Goal: Transaction & Acquisition: Purchase product/service

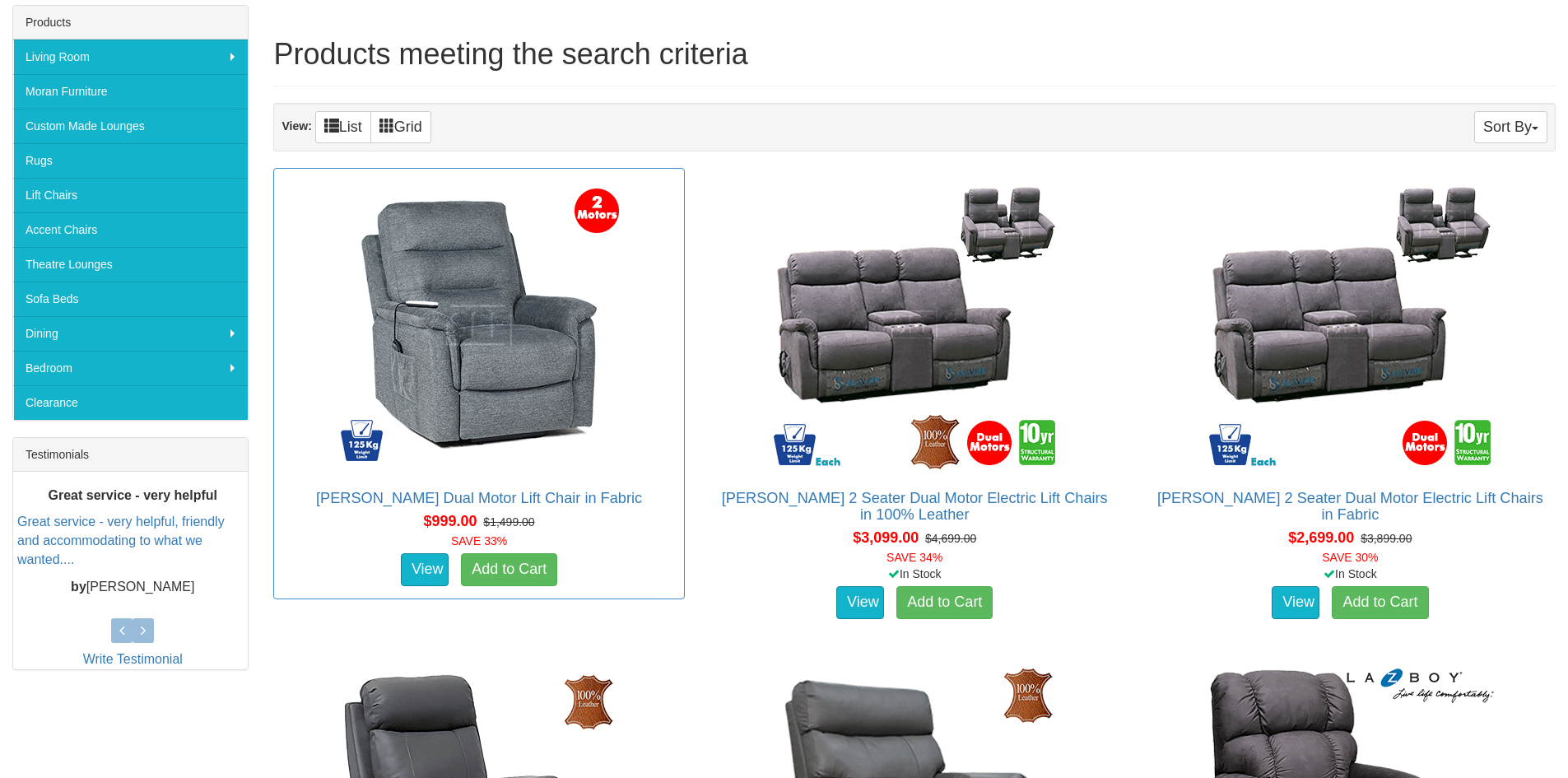
scroll to position [247, 0]
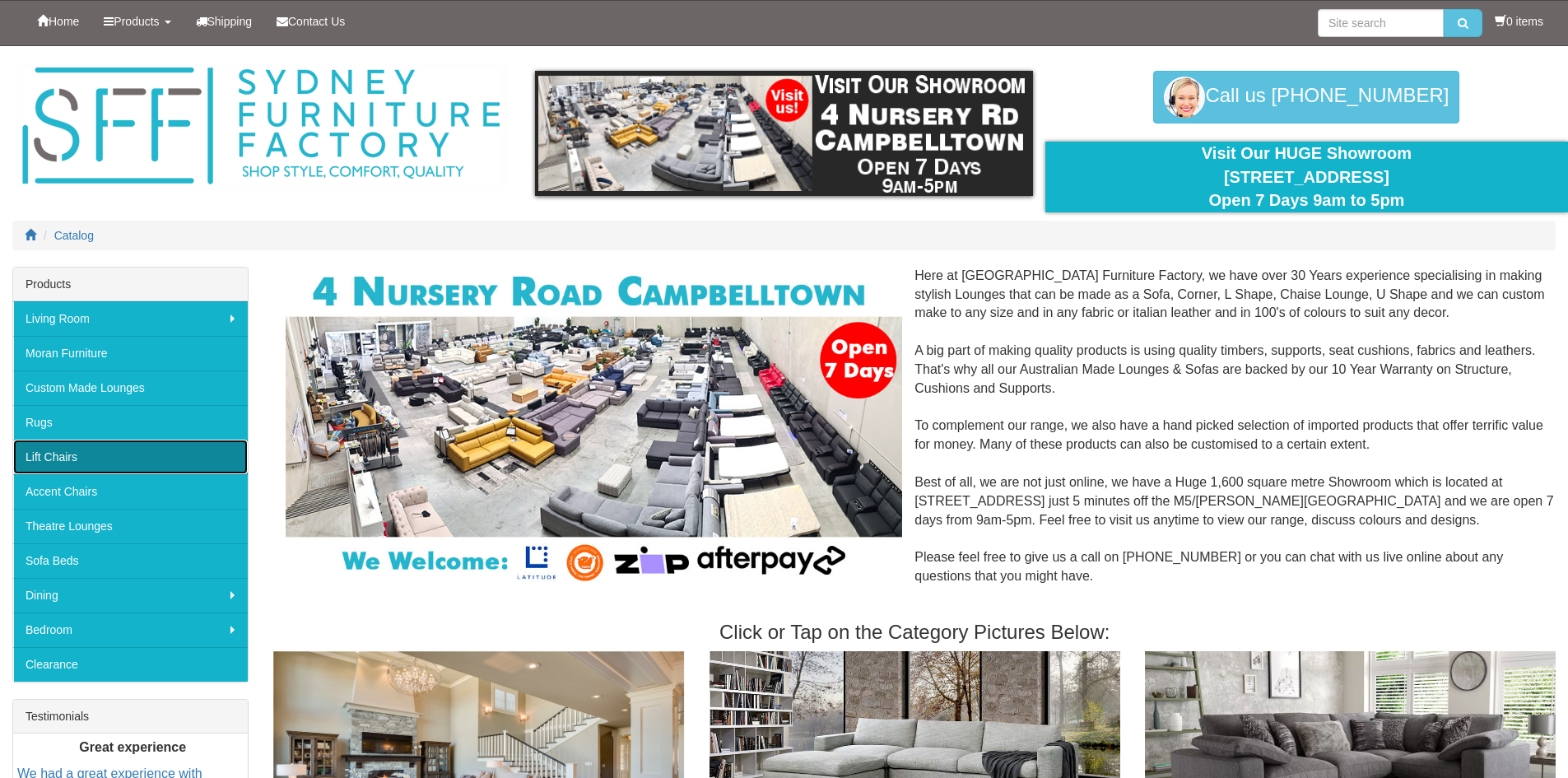
click at [151, 461] on link "Lift Chairs" at bounding box center [130, 456] width 235 height 34
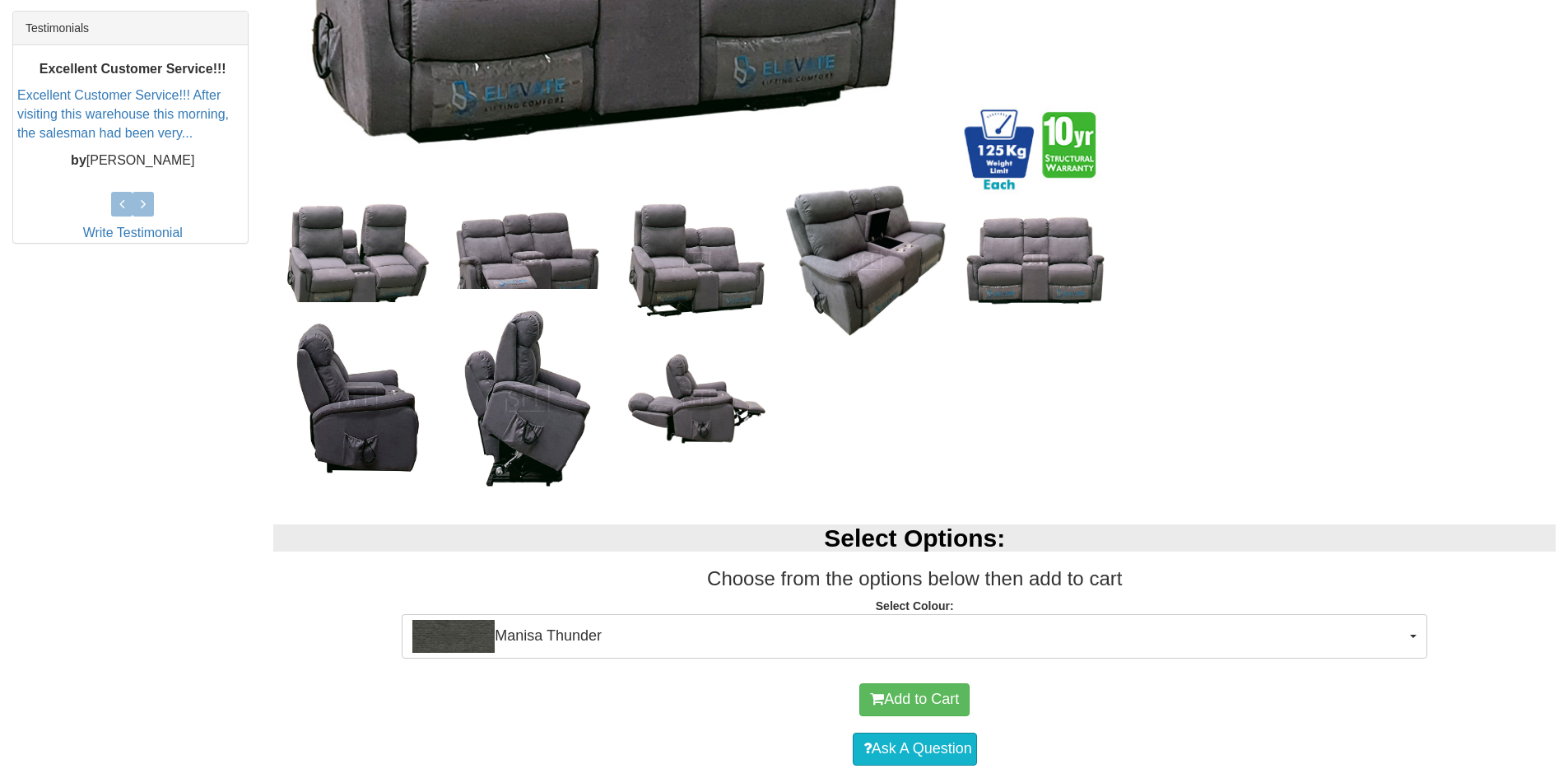
scroll to position [740, 0]
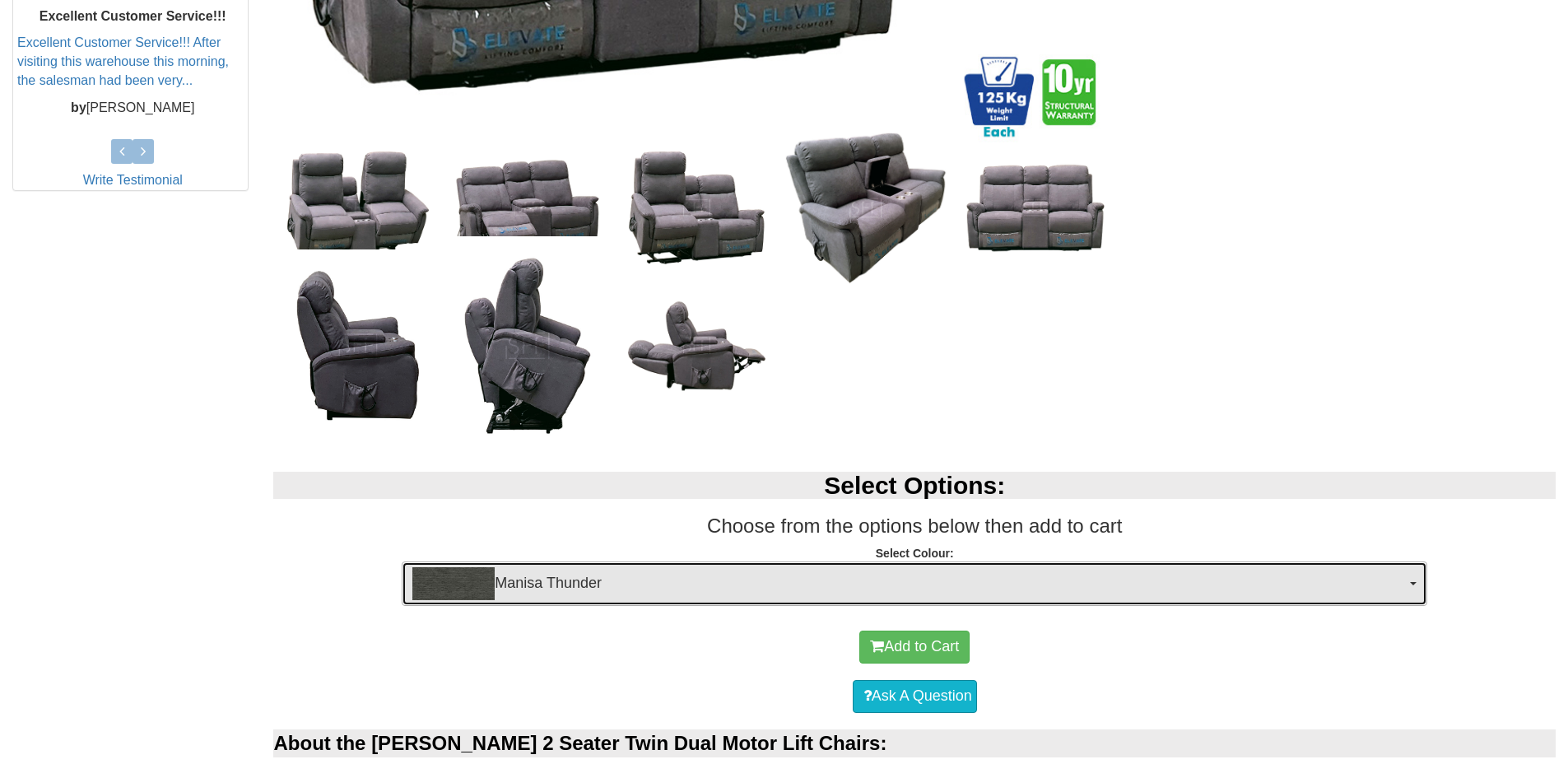
click at [1415, 582] on span "button" at bounding box center [1413, 583] width 7 height 3
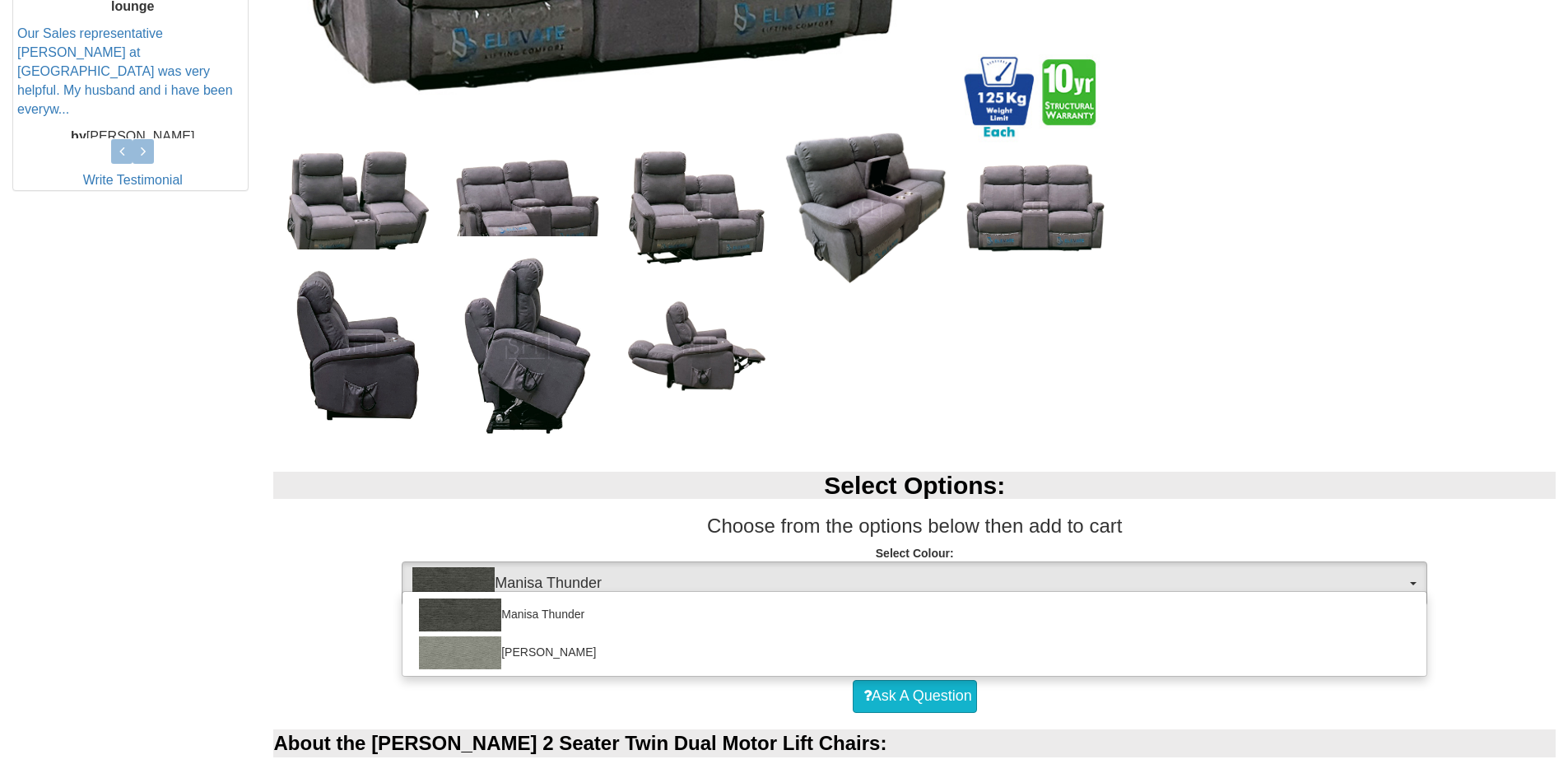
click at [1362, 323] on div "[PERSON_NAME] 2 Seater Dual Motor Electric Lift Chairs in Fabric Was $3,899.00 …" at bounding box center [914, 717] width 1307 height 2382
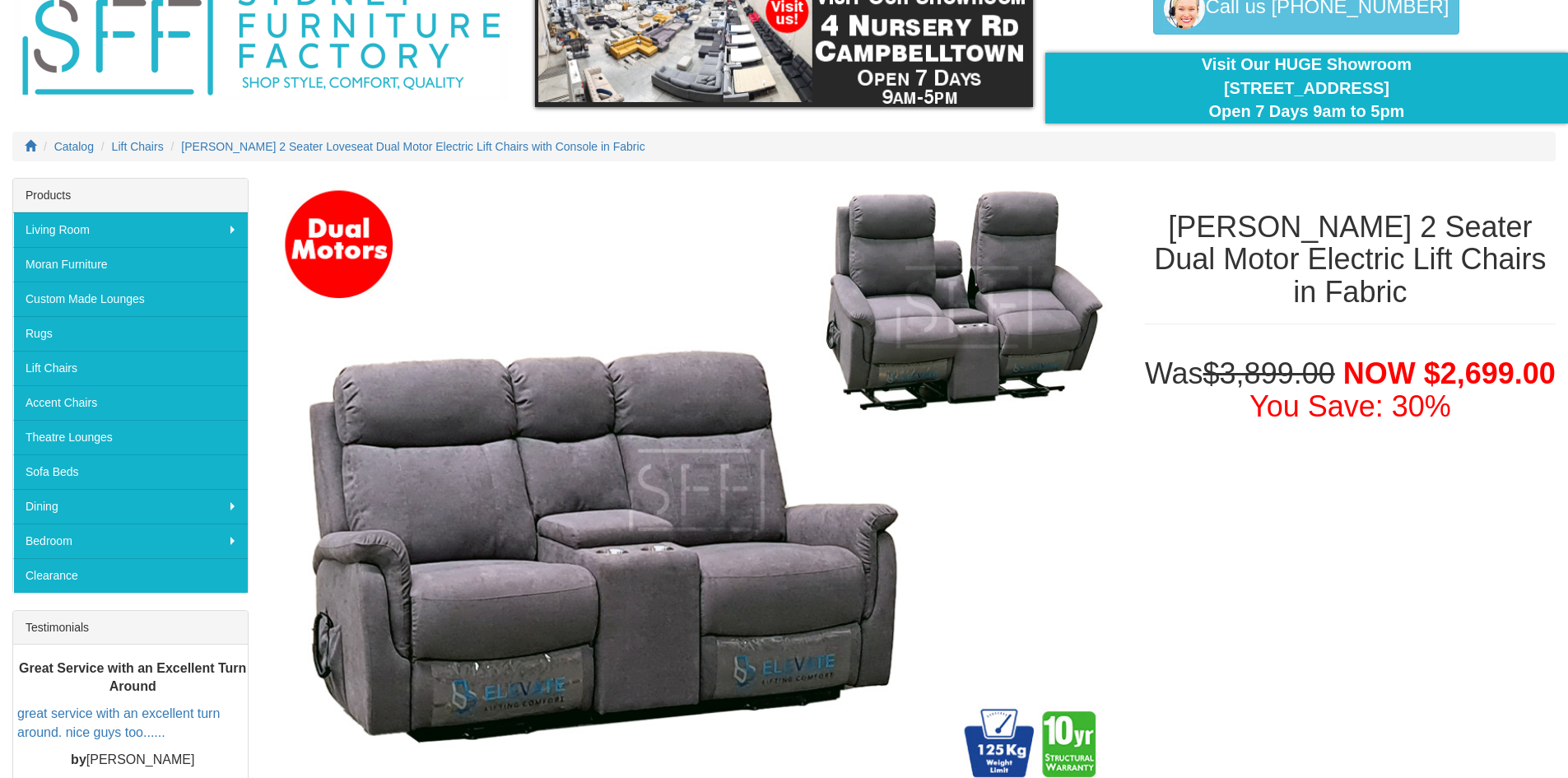
scroll to position [82, 0]
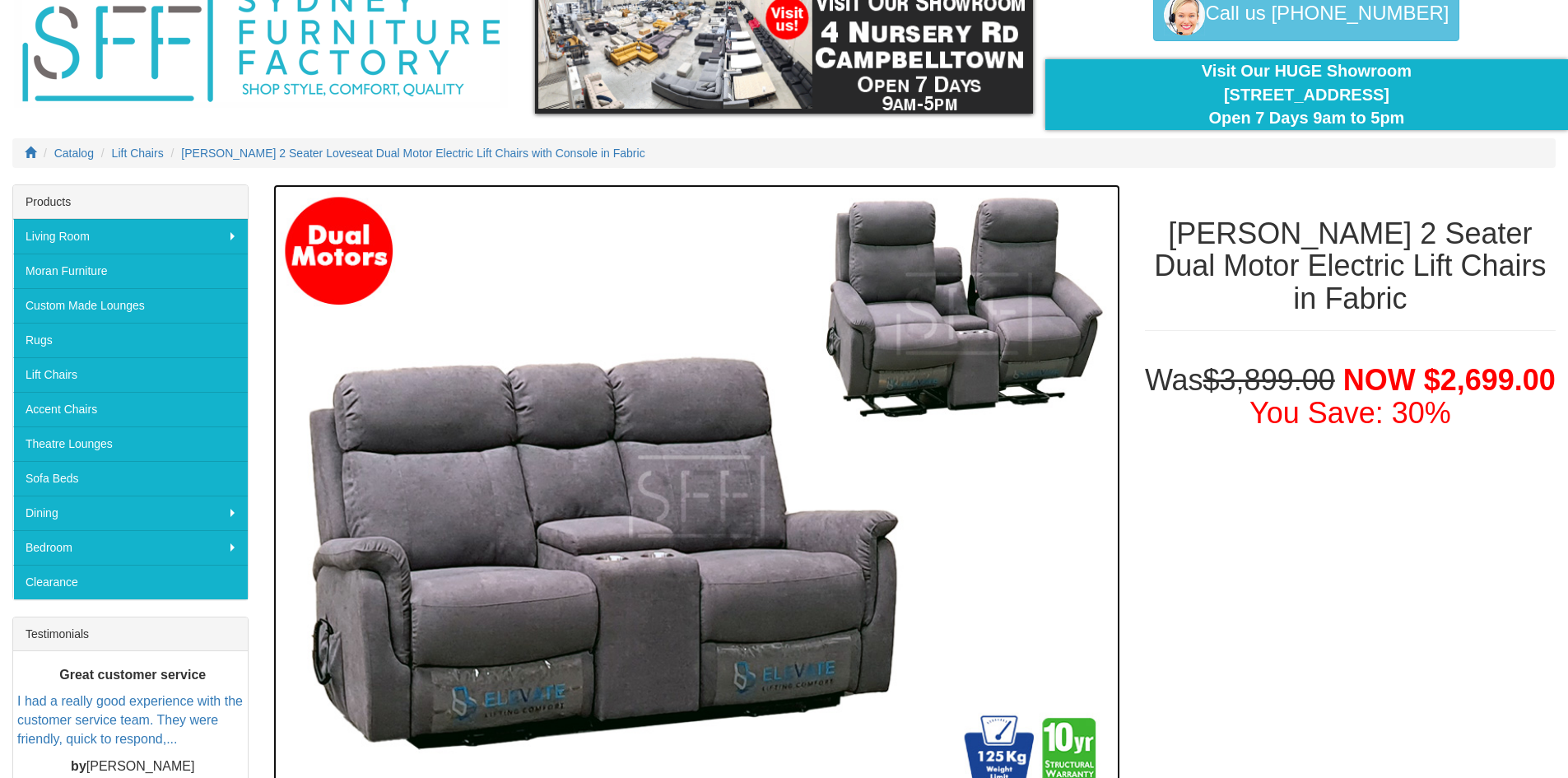
drag, startPoint x: 672, startPoint y: 287, endPoint x: 1056, endPoint y: 470, distance: 425.4
click at [1056, 470] on img at bounding box center [696, 497] width 846 height 625
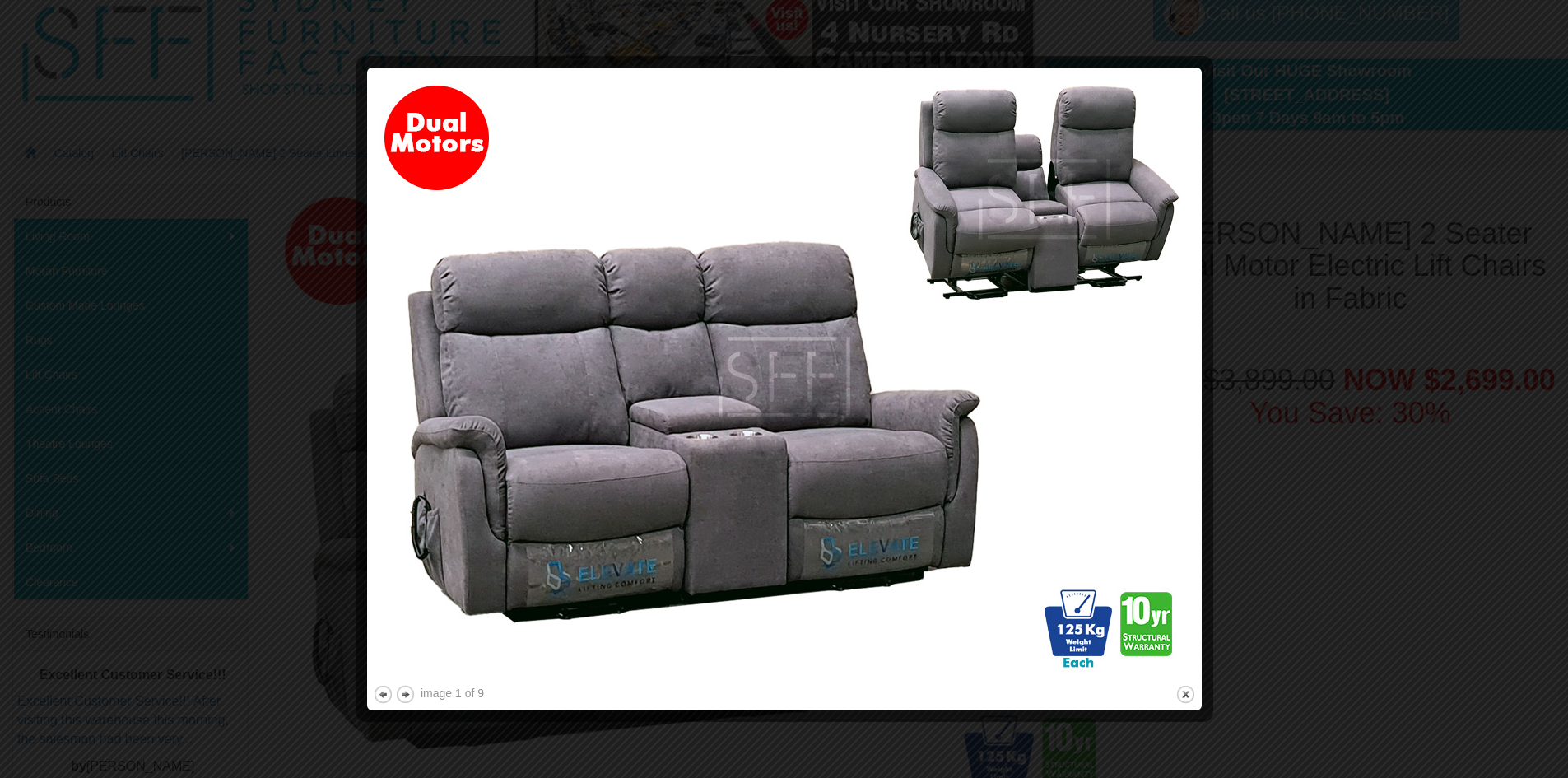
click at [1167, 349] on img at bounding box center [784, 378] width 823 height 608
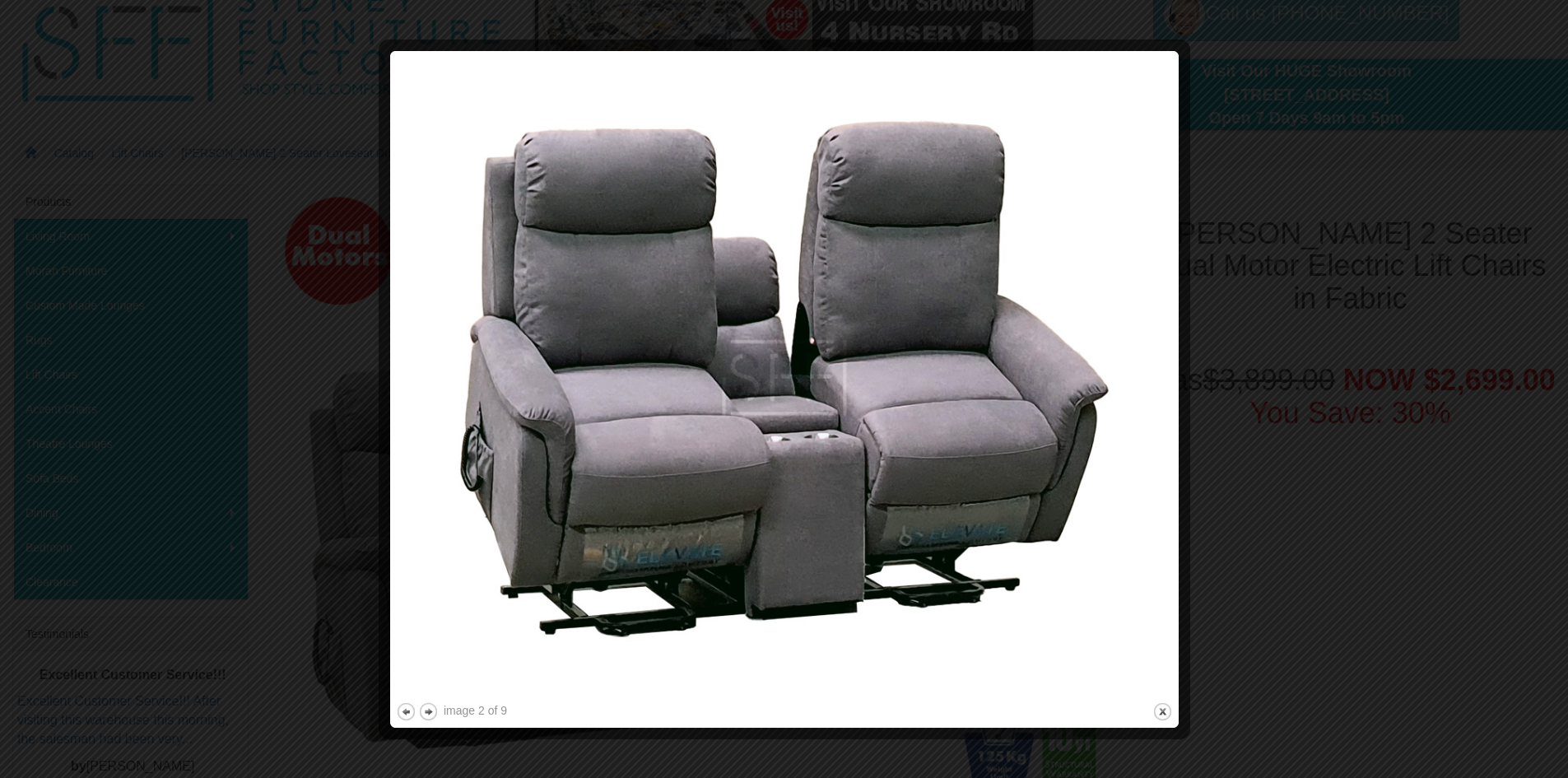
click at [1167, 349] on img at bounding box center [785, 378] width 777 height 642
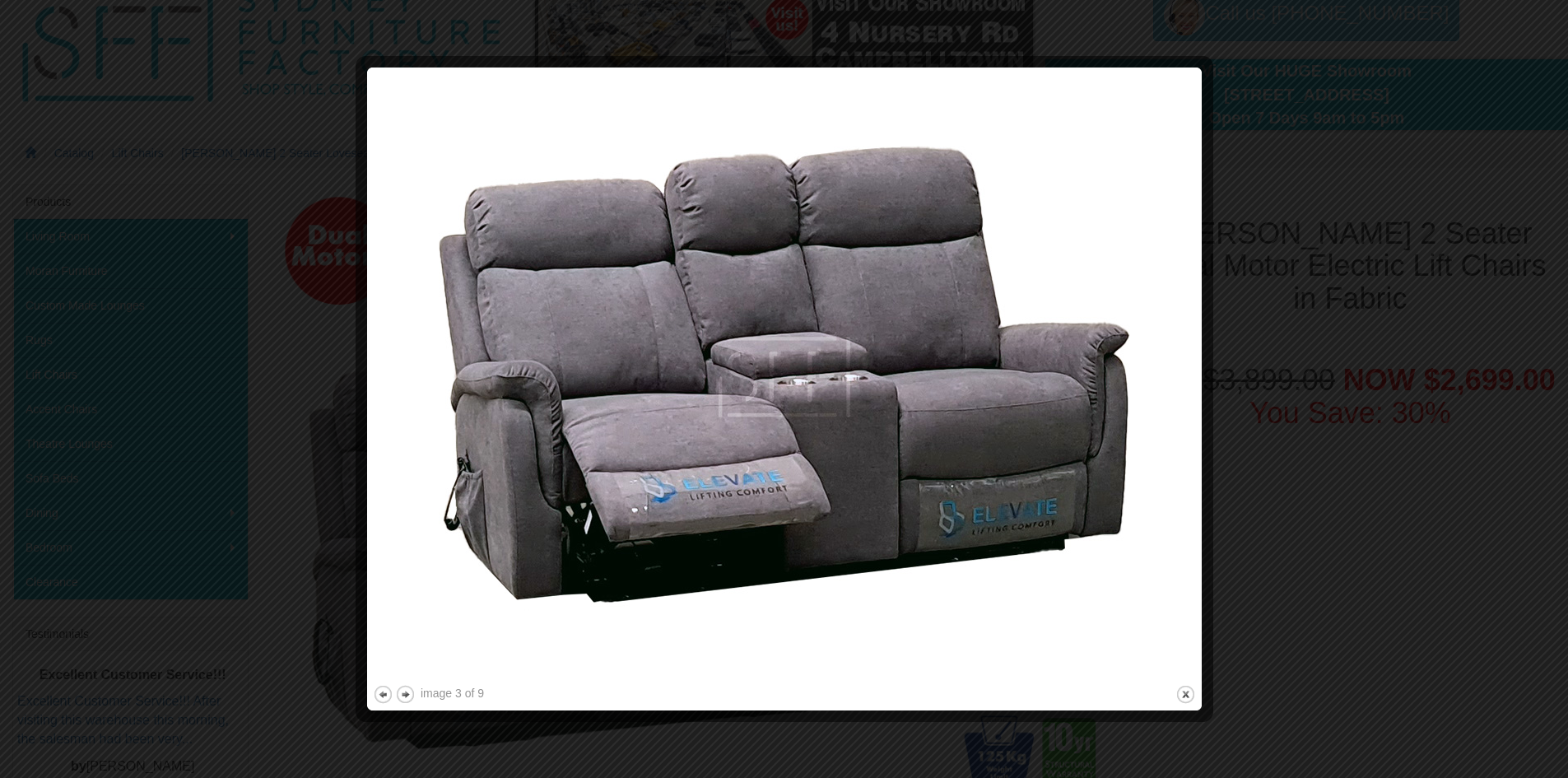
click at [1167, 349] on img at bounding box center [784, 378] width 823 height 608
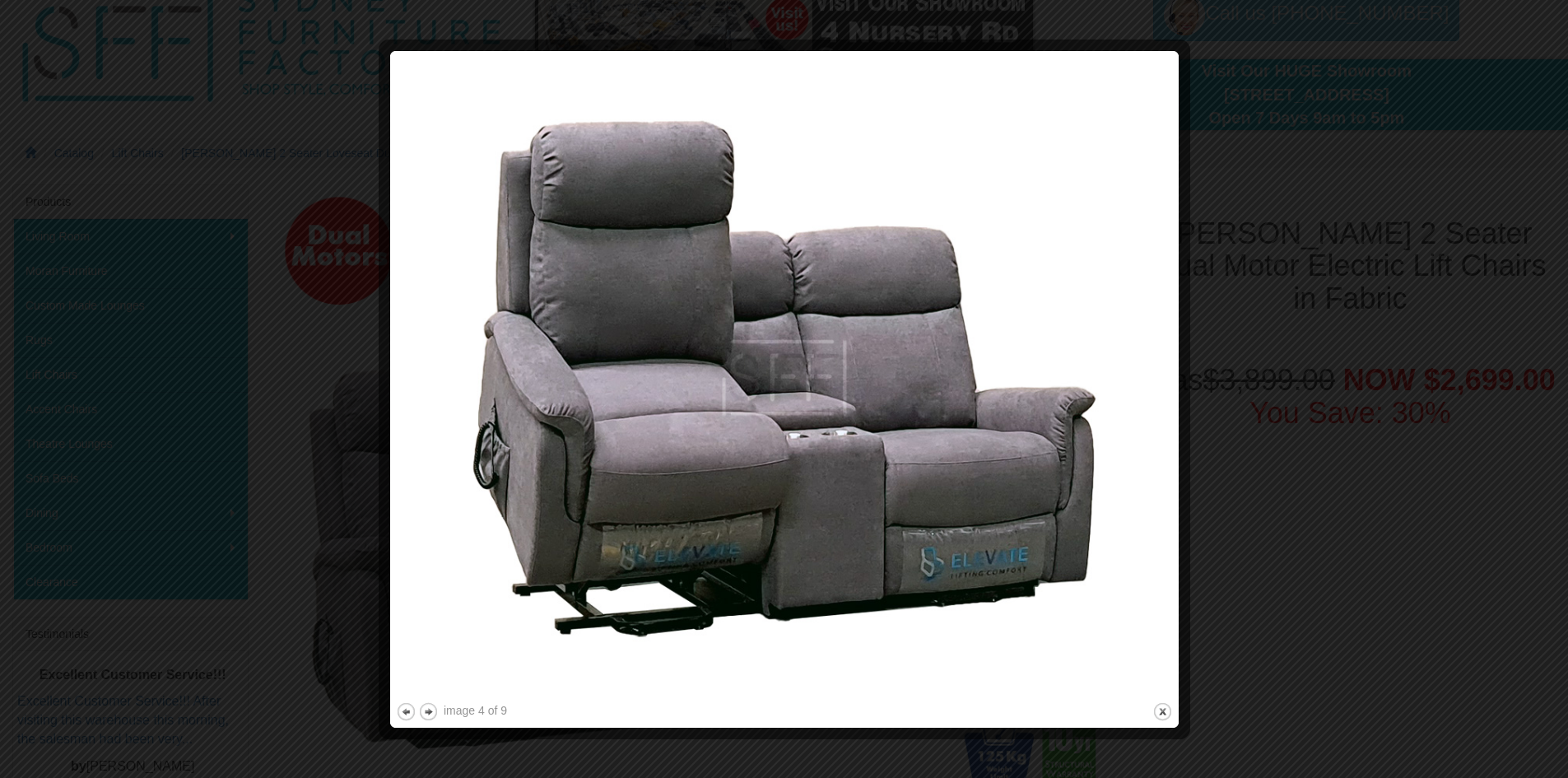
click at [1163, 349] on img at bounding box center [785, 378] width 777 height 642
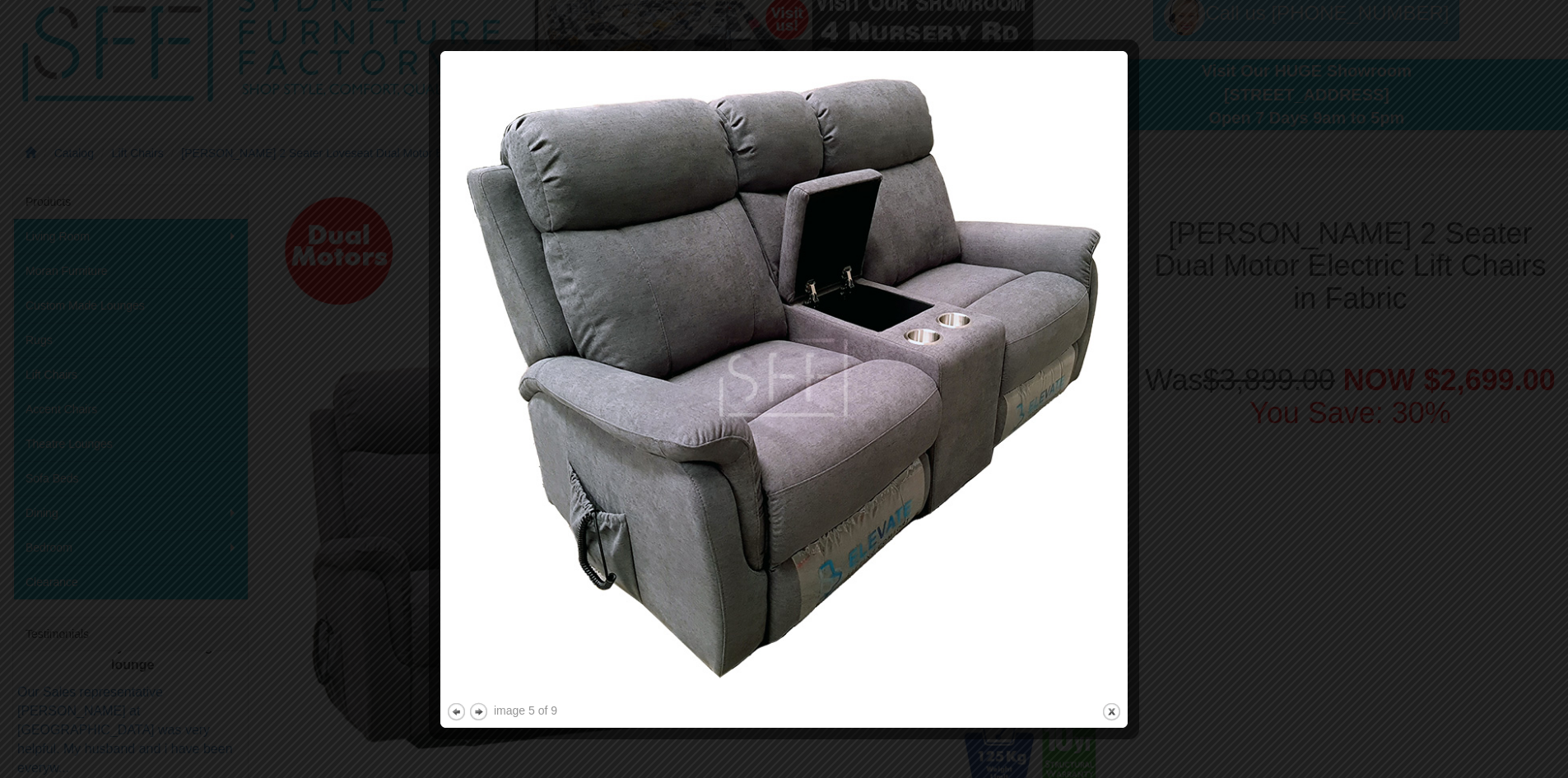
click at [1163, 349] on div at bounding box center [784, 389] width 1568 height 778
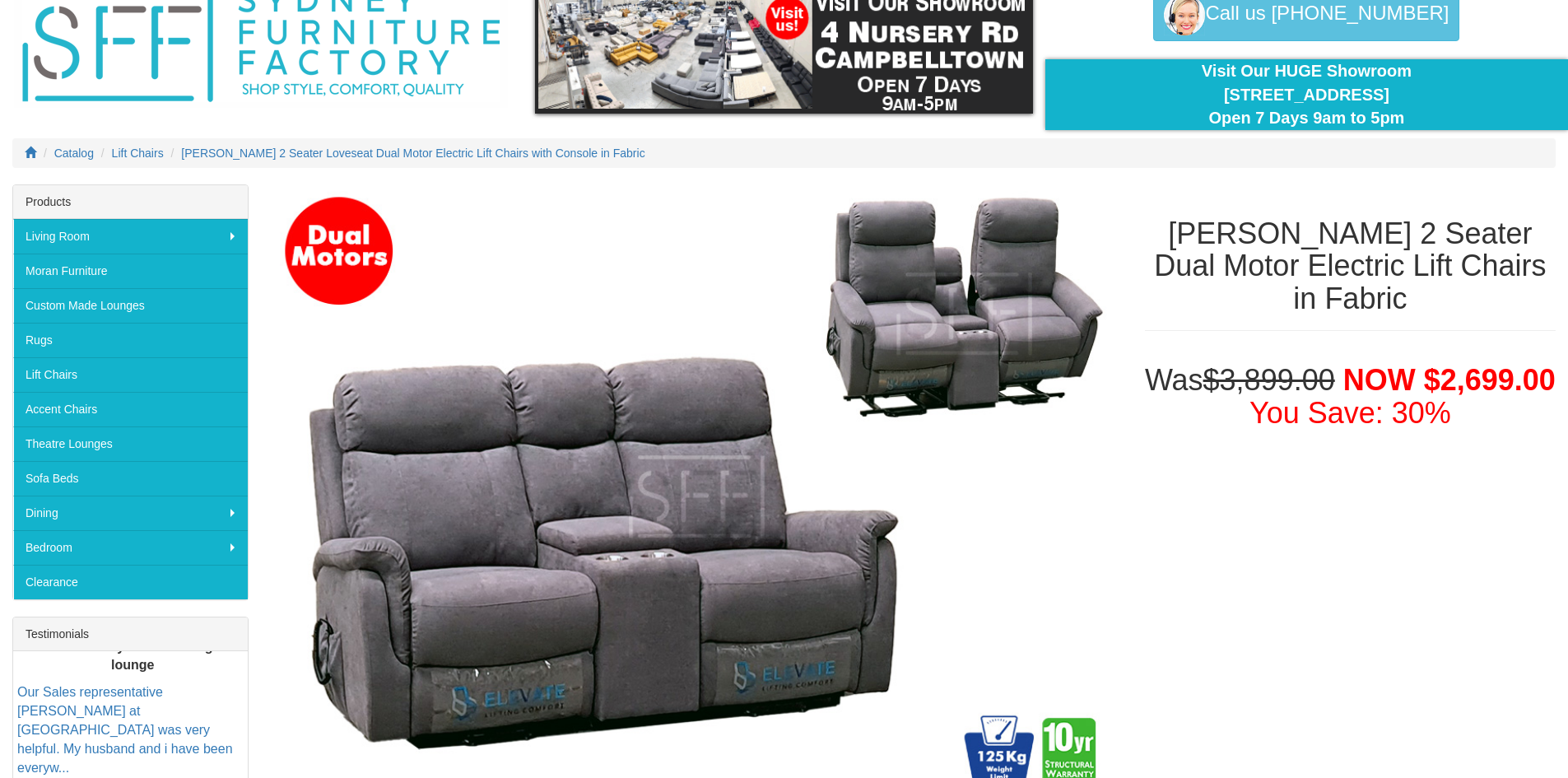
scroll to position [571, 0]
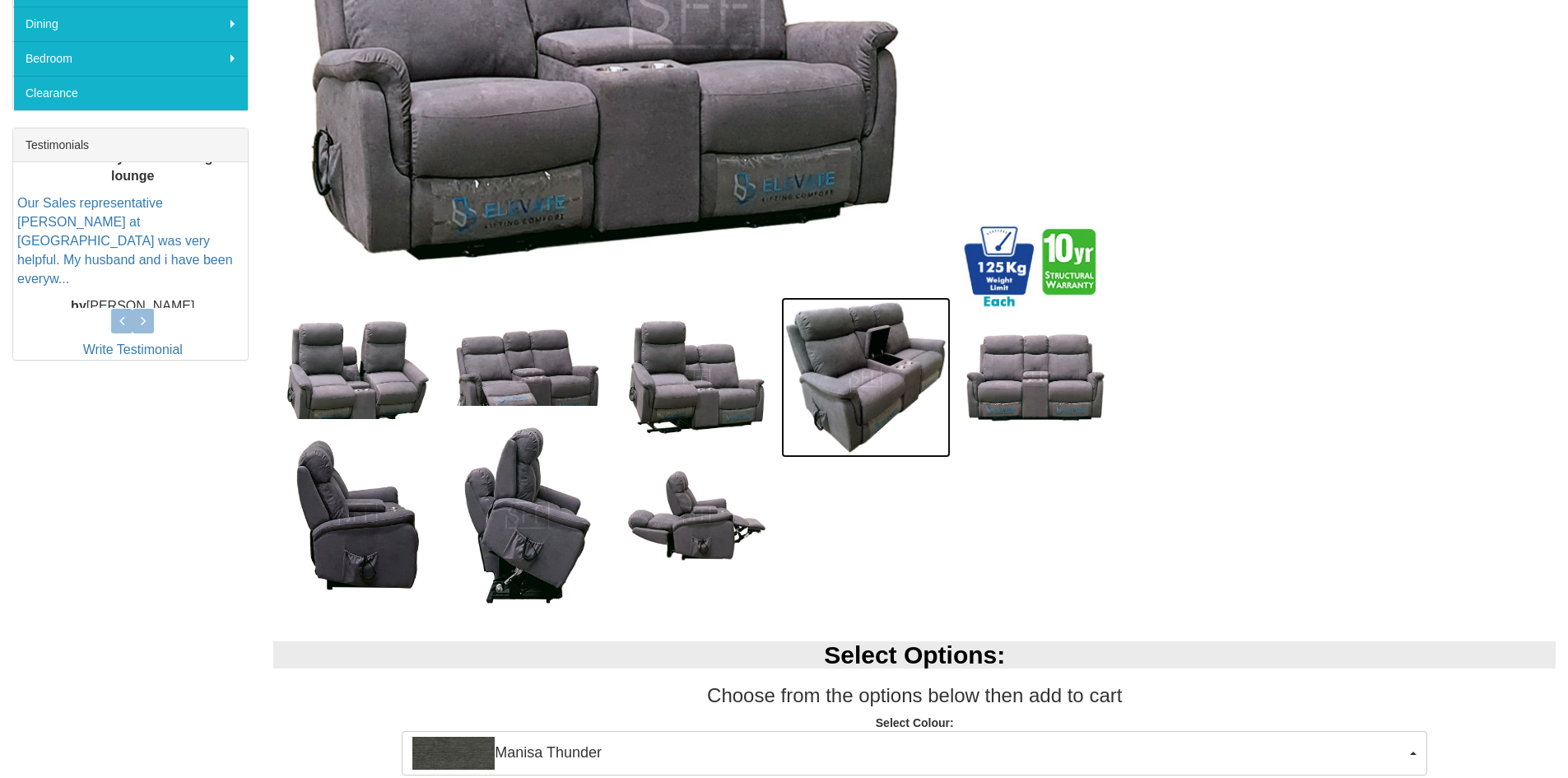
click at [848, 376] on img at bounding box center [865, 377] width 170 height 160
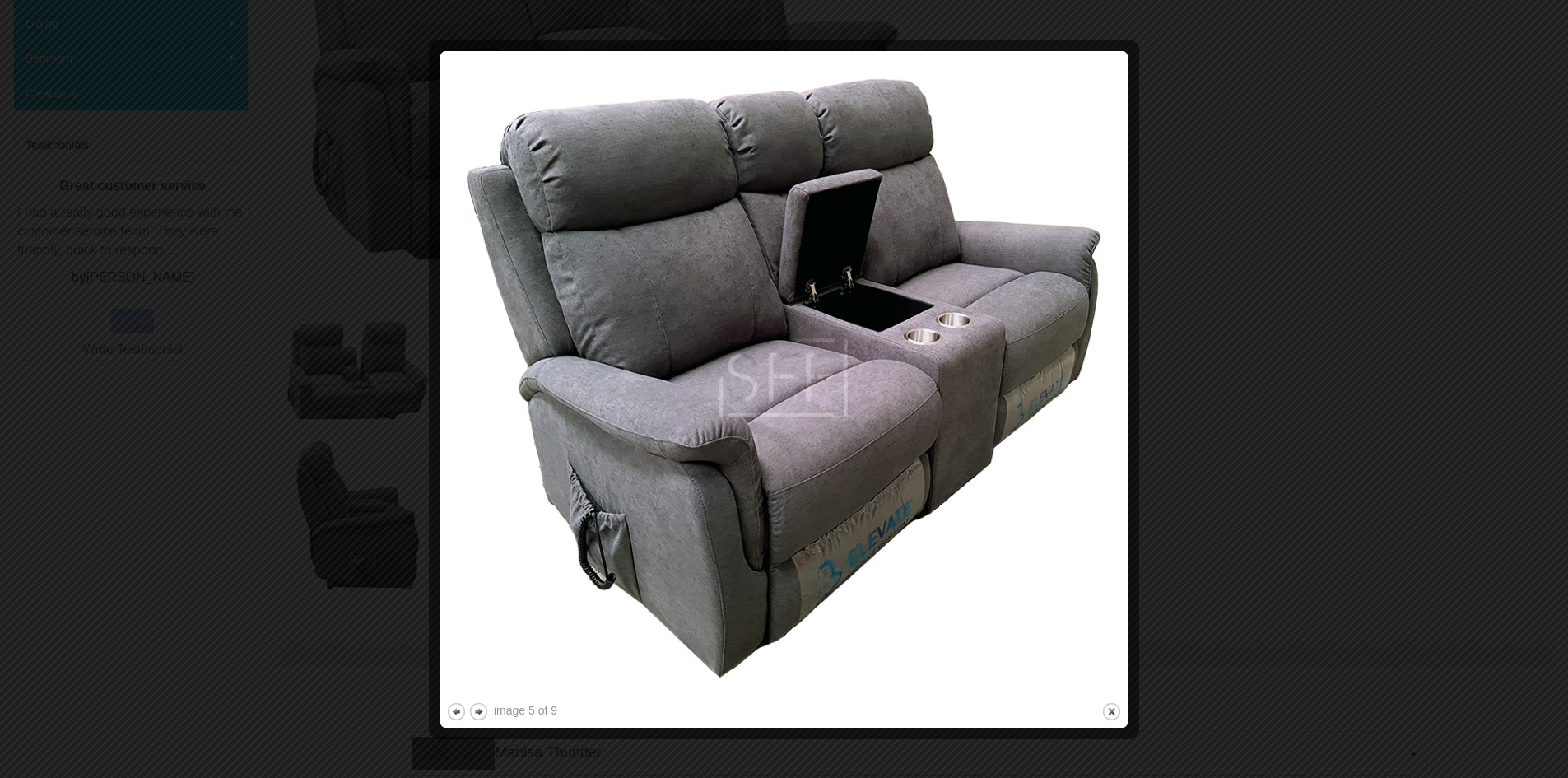
click at [1115, 338] on img at bounding box center [784, 378] width 675 height 642
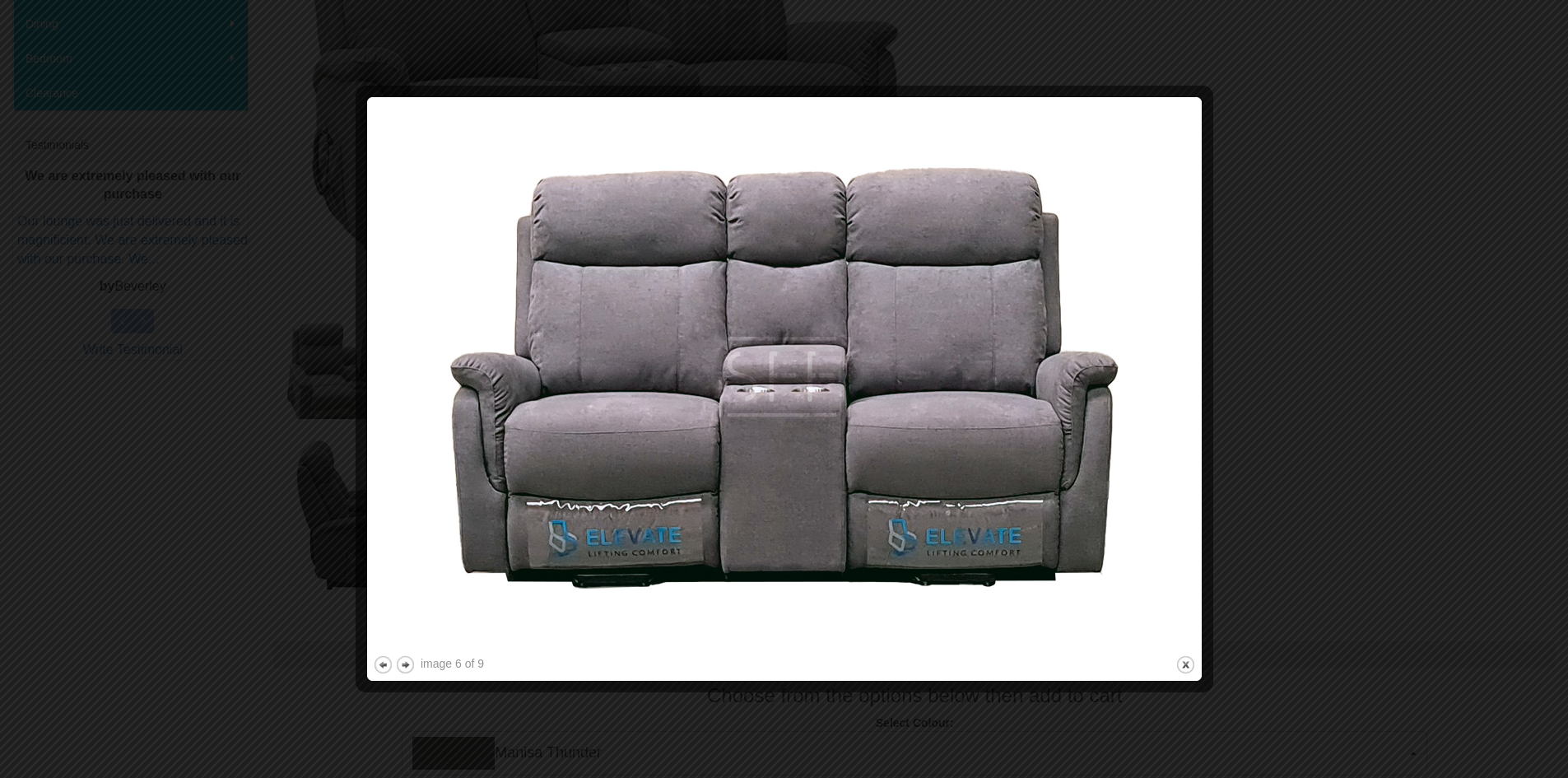
click at [1186, 328] on img at bounding box center [784, 377] width 823 height 549
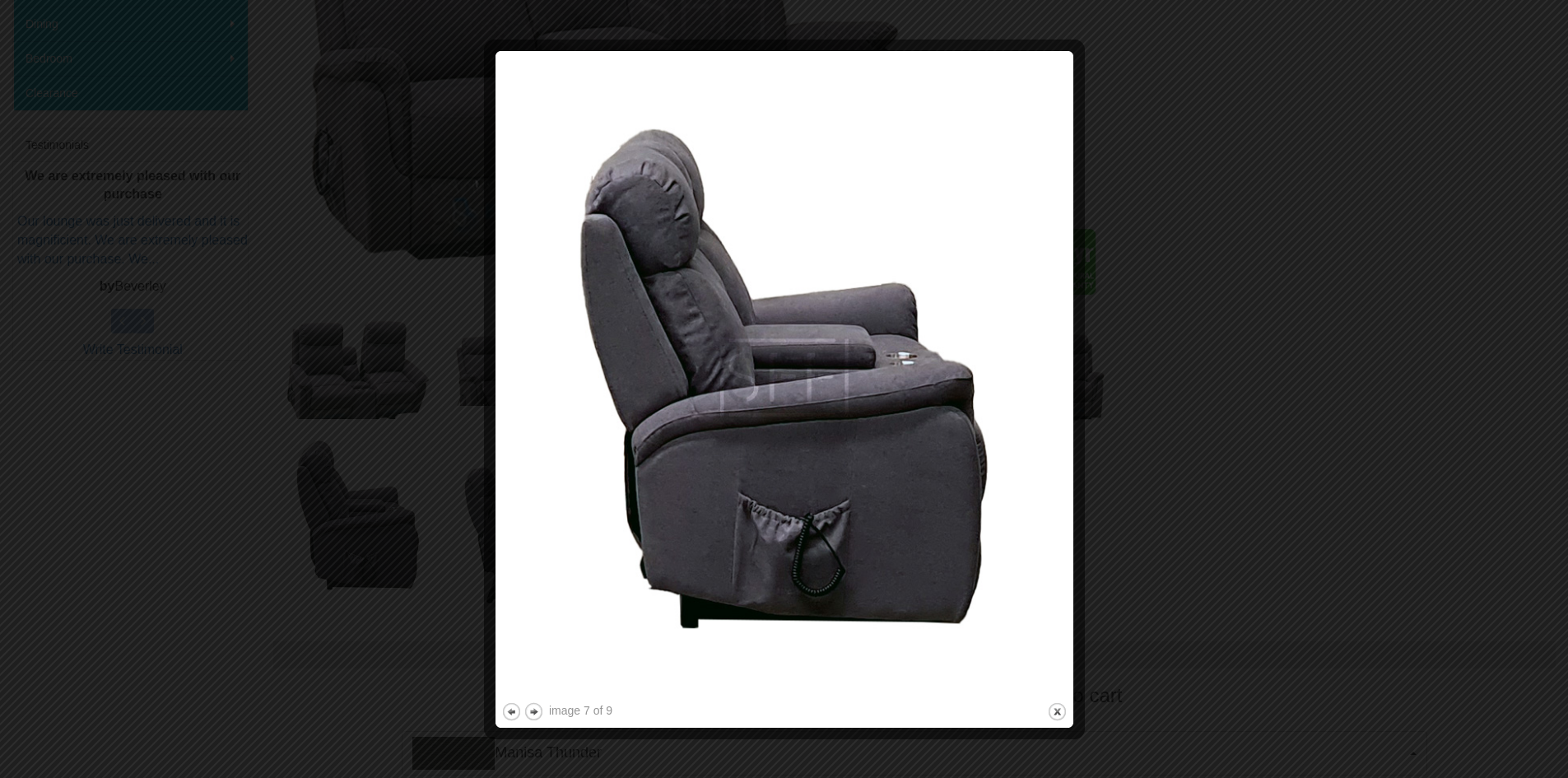
click at [1186, 328] on div at bounding box center [784, 389] width 1568 height 778
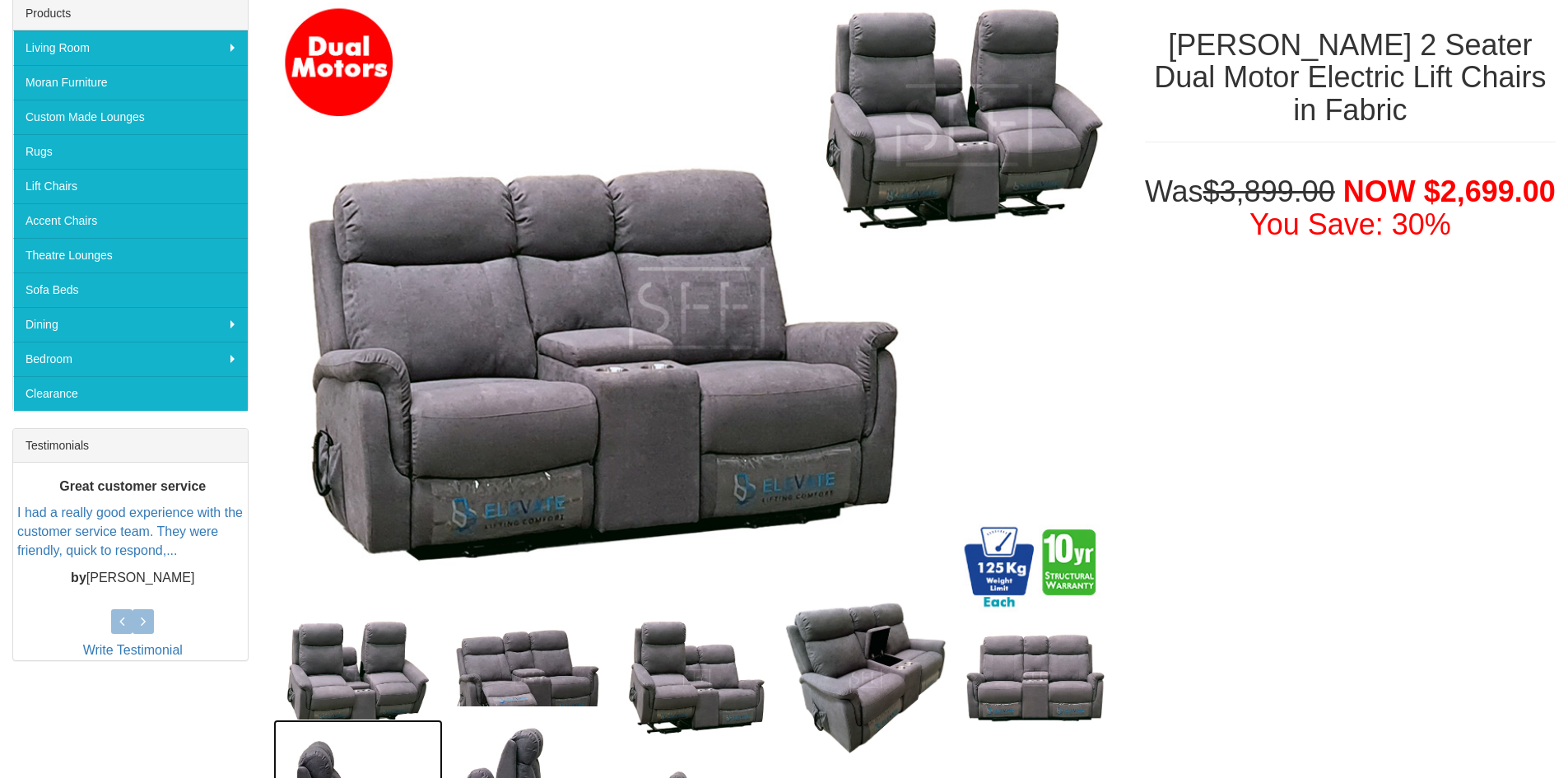
scroll to position [242, 0]
